Goal: Find contact information

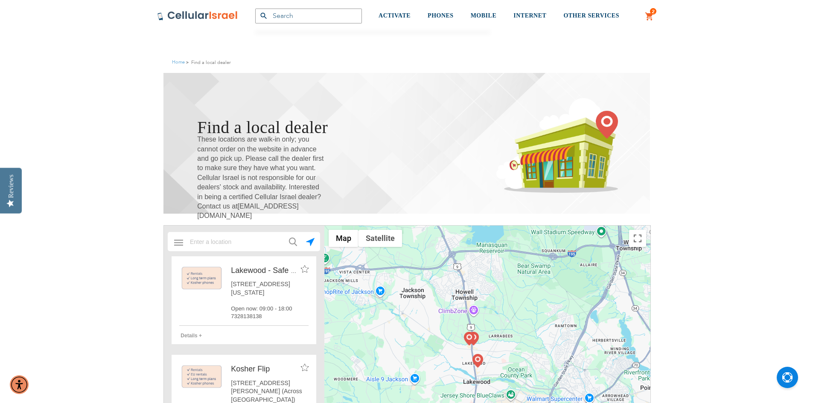
scroll to position [43, 0]
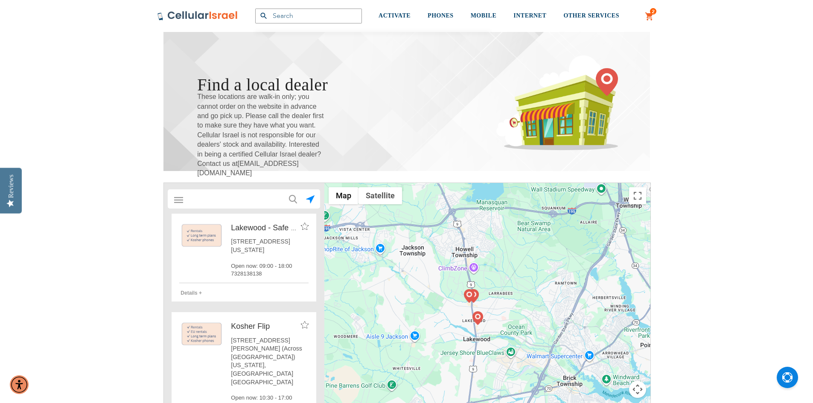
click at [244, 203] on input "text" at bounding box center [244, 199] width 119 height 17
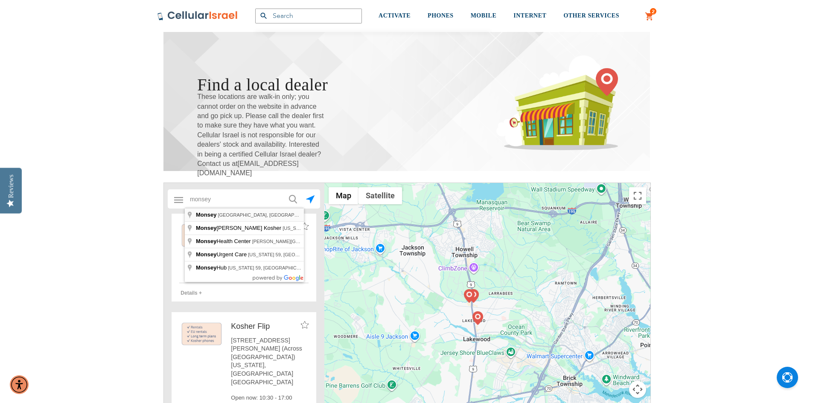
type input "[GEOGRAPHIC_DATA], [GEOGRAPHIC_DATA], [GEOGRAPHIC_DATA]"
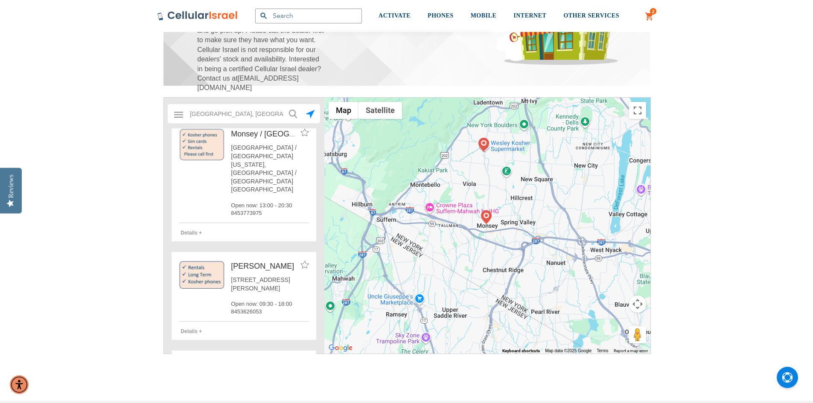
scroll to position [0, 0]
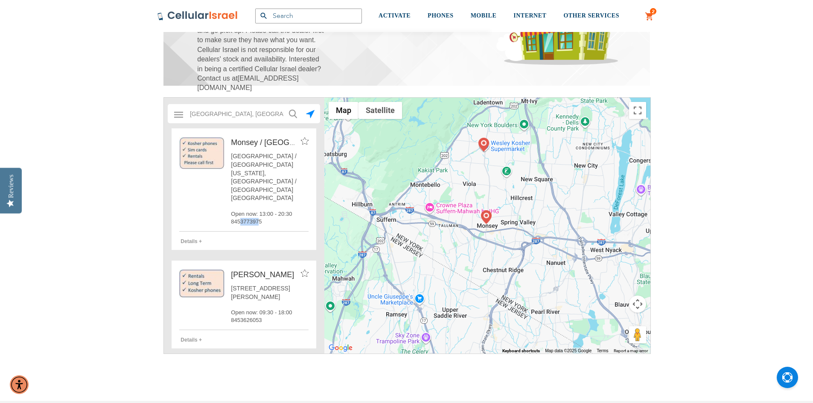
drag, startPoint x: 257, startPoint y: 199, endPoint x: 241, endPoint y: 200, distance: 16.2
click at [241, 218] on span "8453773975" at bounding box center [270, 222] width 78 height 8
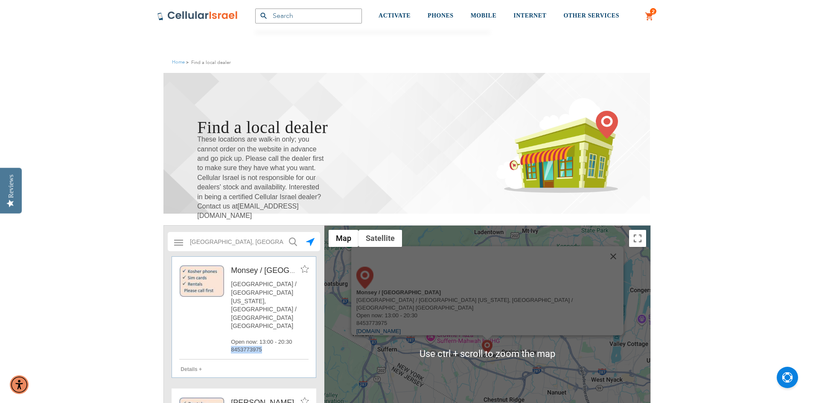
scroll to position [128, 0]
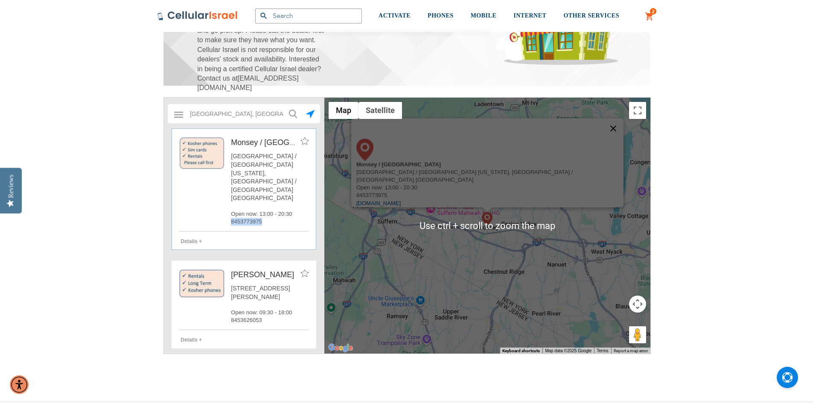
click at [603, 139] on button "Close" at bounding box center [613, 128] width 20 height 20
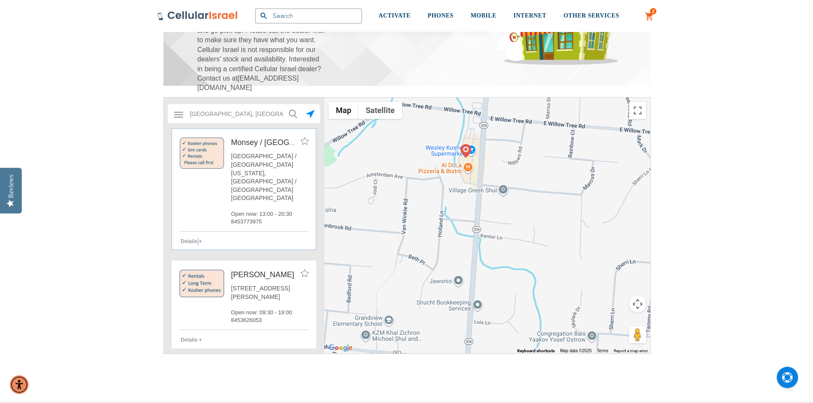
click at [199, 239] on span "Details +" at bounding box center [191, 242] width 21 height 6
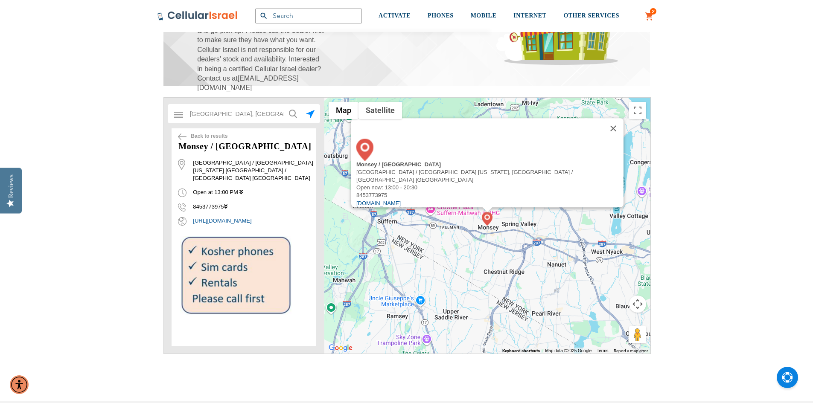
click at [241, 190] on icon at bounding box center [241, 193] width 3 height 6
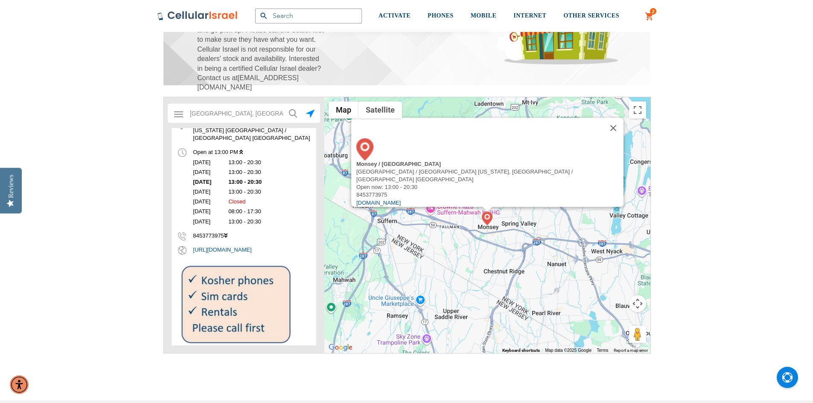
scroll to position [128, 0]
click at [488, 218] on img at bounding box center [487, 219] width 11 height 14
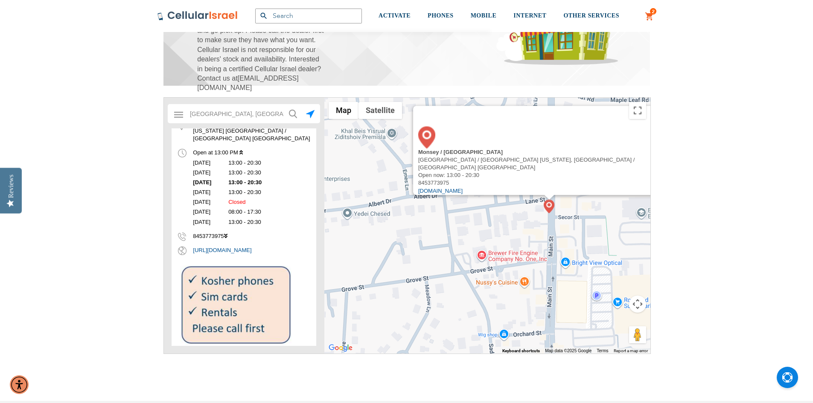
drag, startPoint x: 562, startPoint y: 172, endPoint x: 549, endPoint y: 222, distance: 51.5
click at [549, 222] on div "Monsey / [GEOGRAPHIC_DATA] [GEOGRAPHIC_DATA] / [GEOGRAPHIC_DATA] [US_STATE], [G…" at bounding box center [487, 226] width 326 height 256
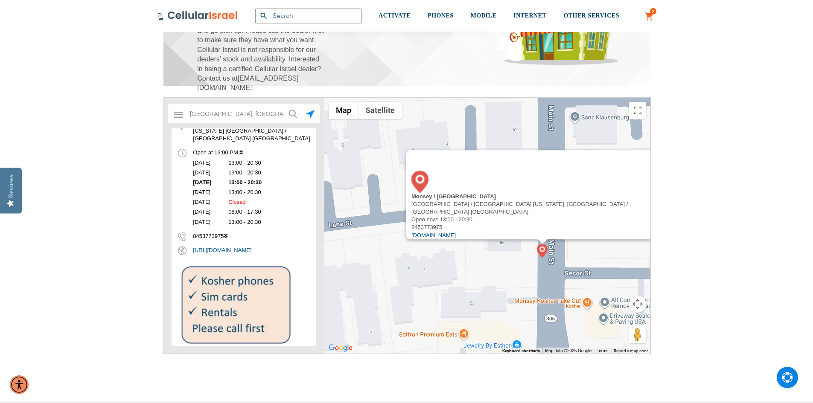
drag, startPoint x: 530, startPoint y: 228, endPoint x: 517, endPoint y: 284, distance: 57.7
click at [517, 284] on div "Monsey / [GEOGRAPHIC_DATA] [GEOGRAPHIC_DATA] / [GEOGRAPHIC_DATA] [US_STATE], [G…" at bounding box center [487, 226] width 326 height 256
click at [658, 171] on button "Close" at bounding box center [668, 160] width 20 height 20
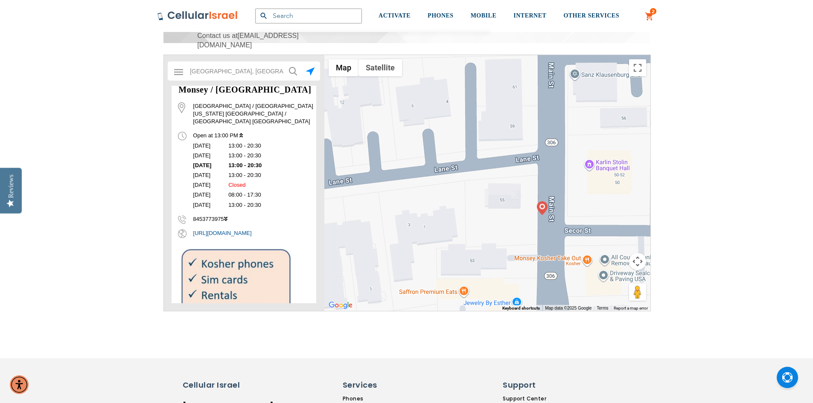
scroll to position [0, 0]
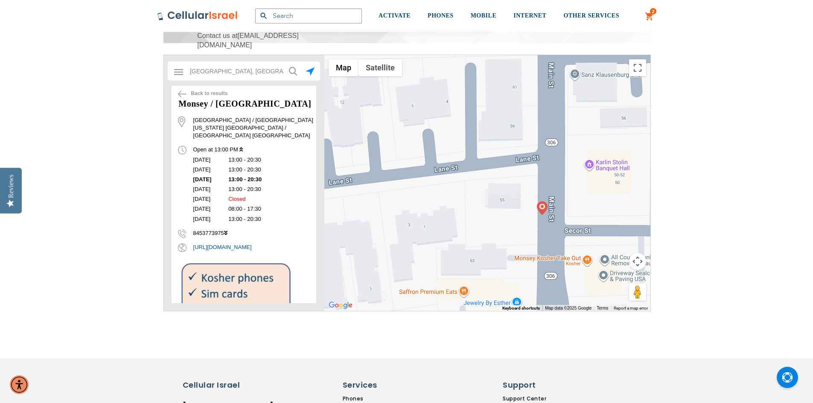
click at [180, 91] on img at bounding box center [182, 94] width 9 height 6
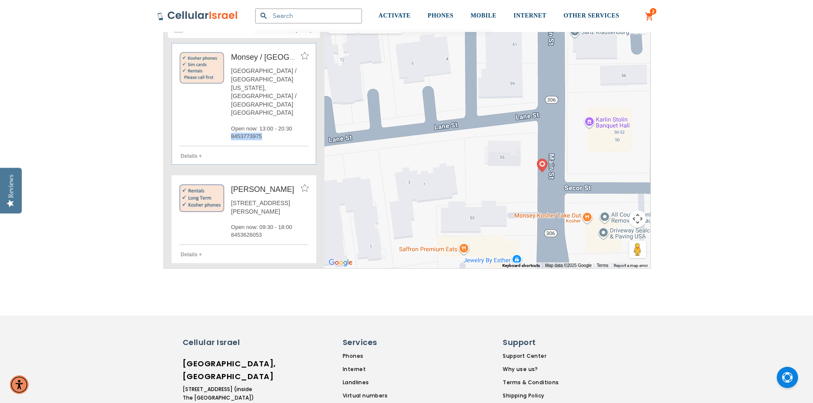
drag, startPoint x: 257, startPoint y: 112, endPoint x: 231, endPoint y: 112, distance: 26.0
click at [231, 133] on span "8453773975" at bounding box center [270, 137] width 78 height 8
